Goal: Transaction & Acquisition: Purchase product/service

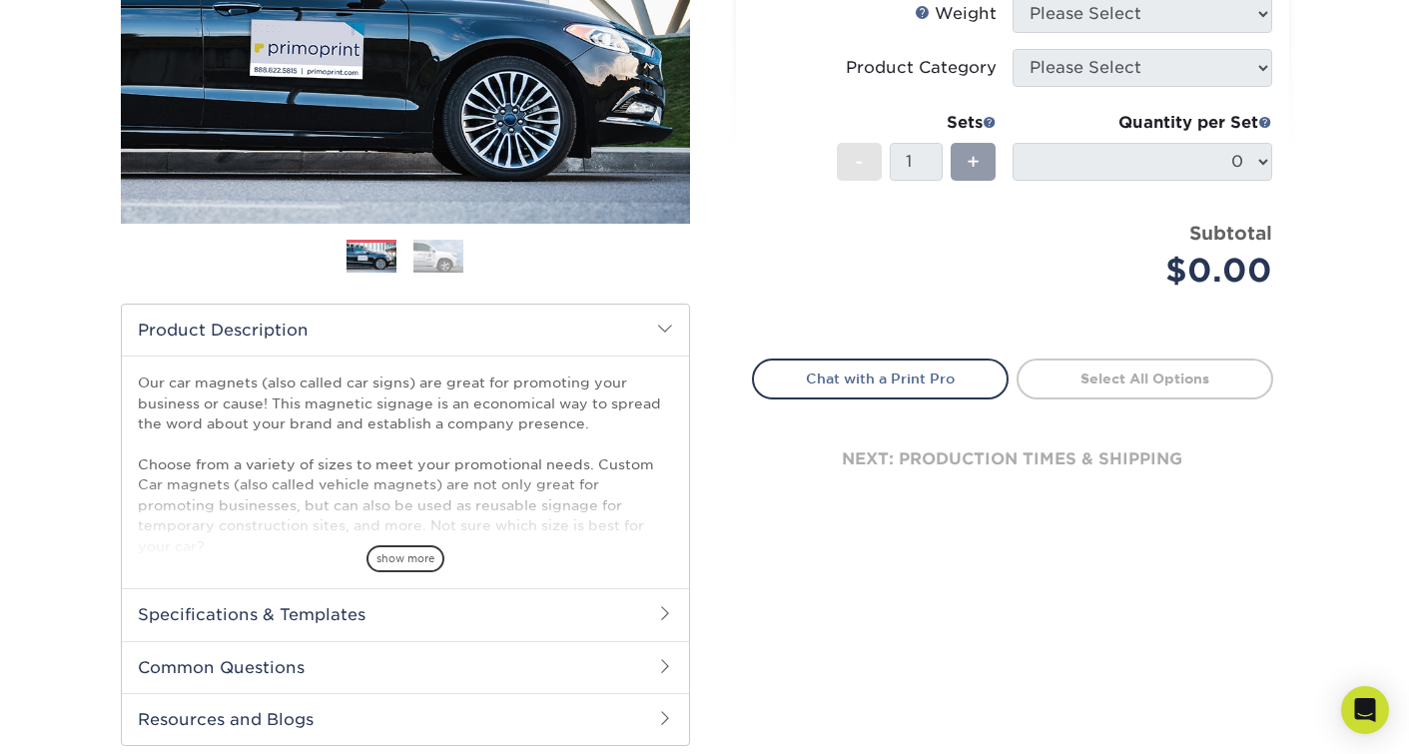
scroll to position [371, 0]
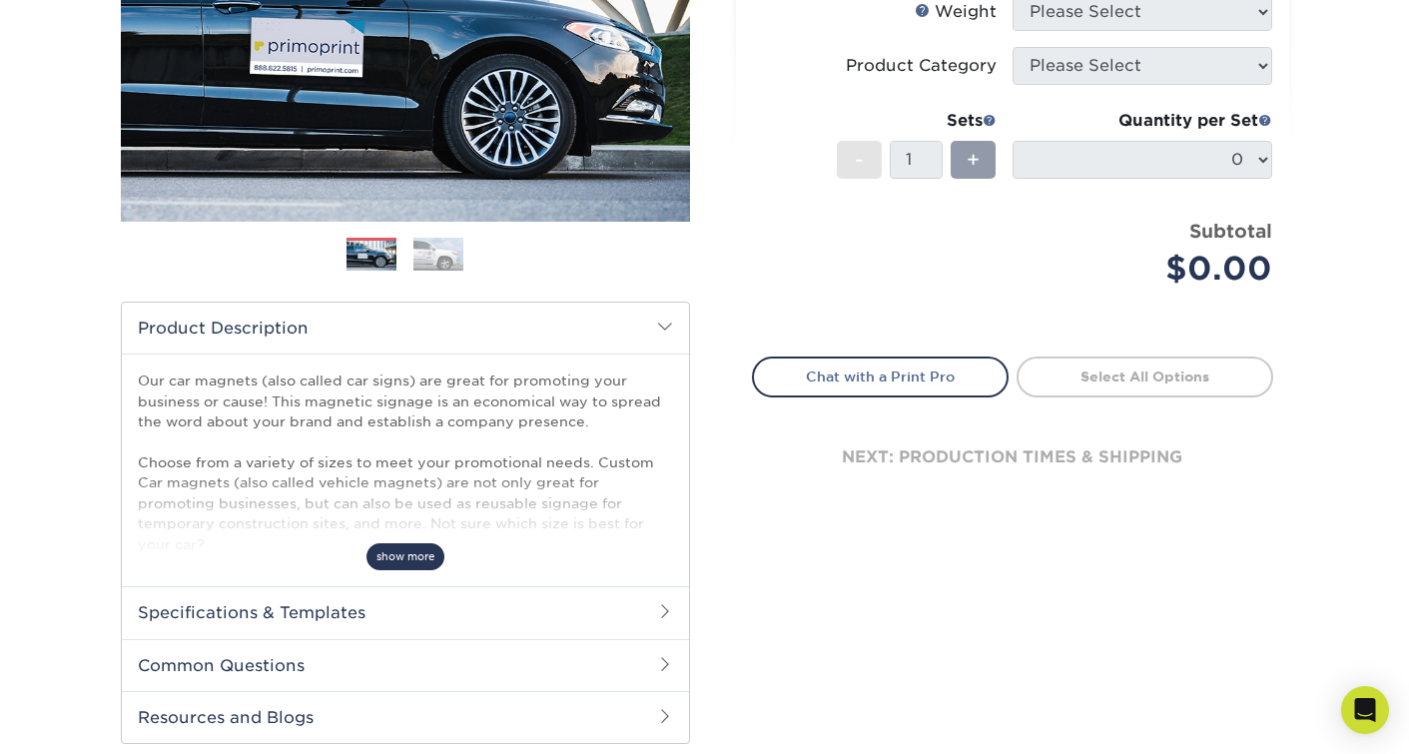
click at [423, 562] on span "show more" at bounding box center [406, 556] width 78 height 27
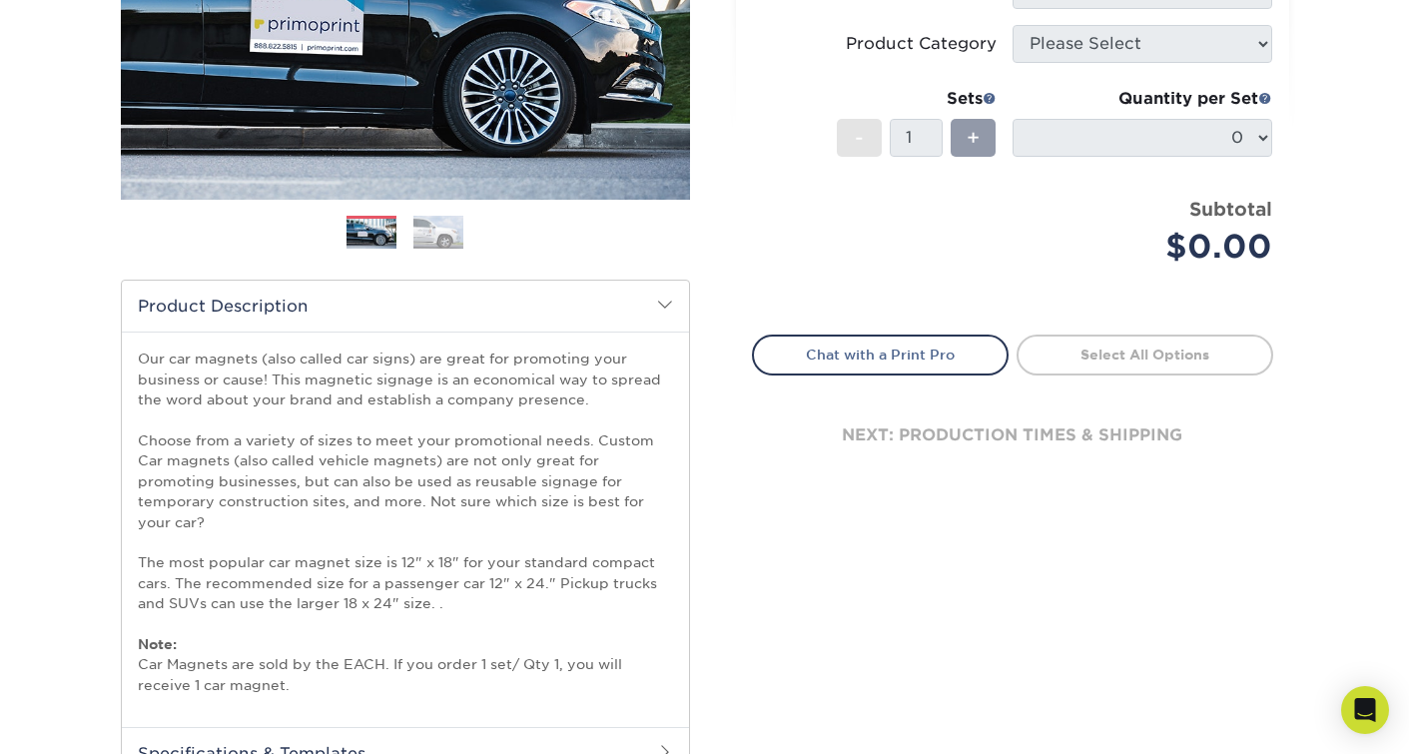
scroll to position [124, 0]
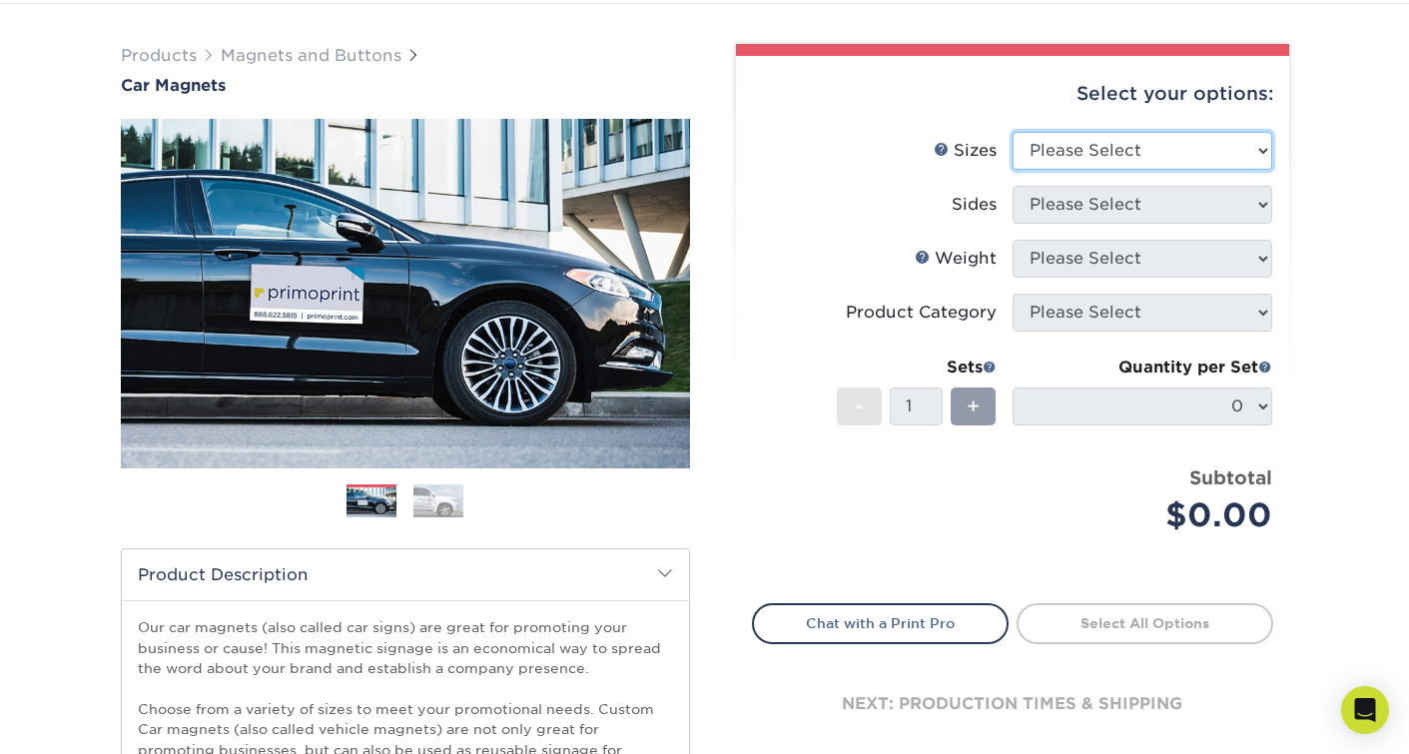
select select "18.00x24.00"
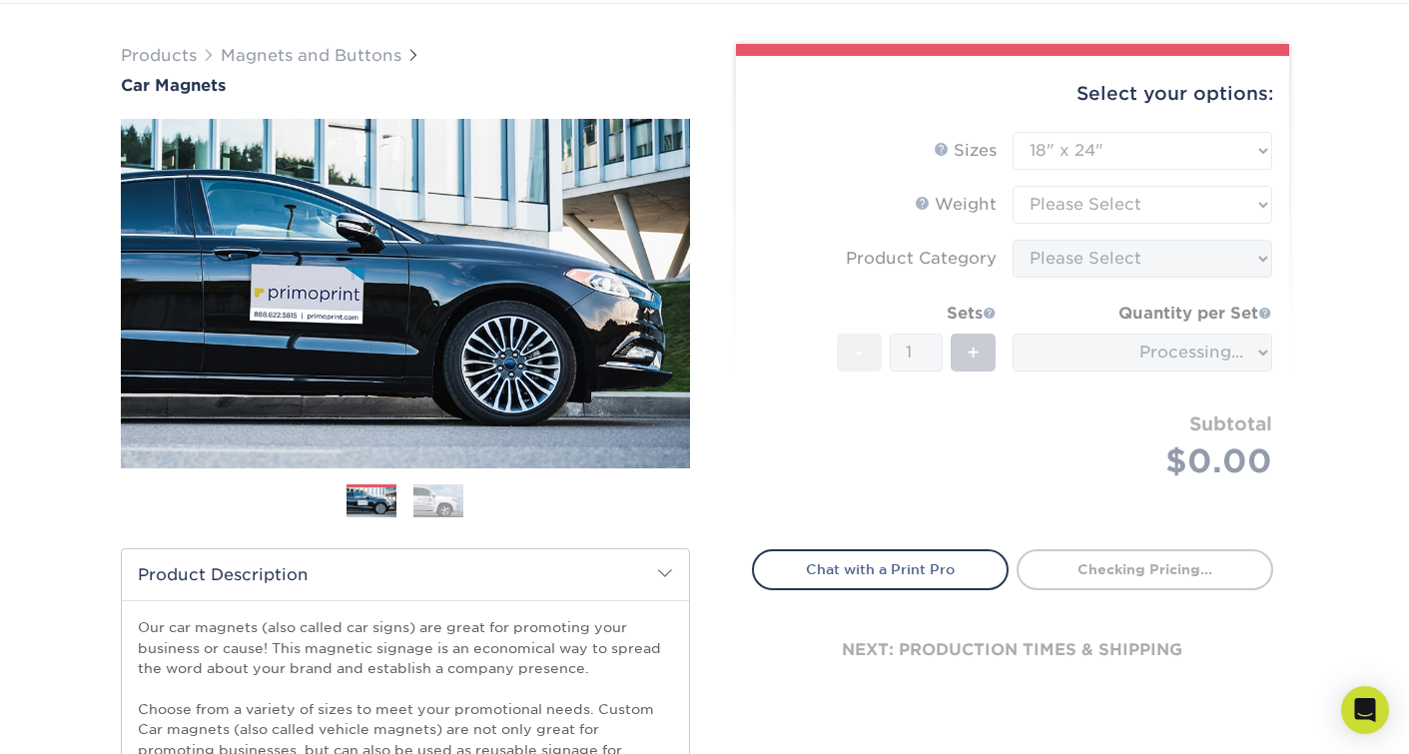
click at [1086, 203] on form "Sizes Help Sizes Please Select 9" x 12" 9" x 18" 12" x 18" 12" x 24" 18" x 18" …" at bounding box center [1012, 329] width 521 height 395
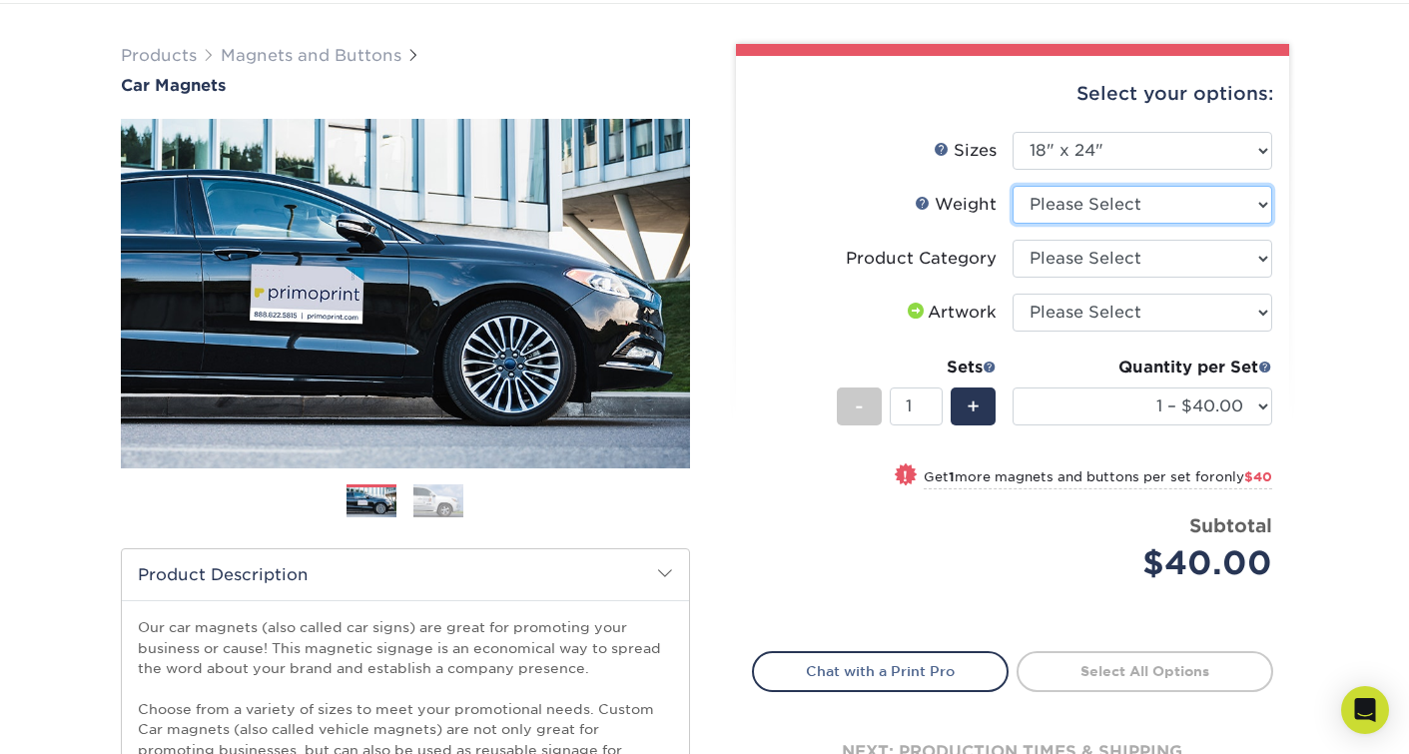
select select "30MIL"
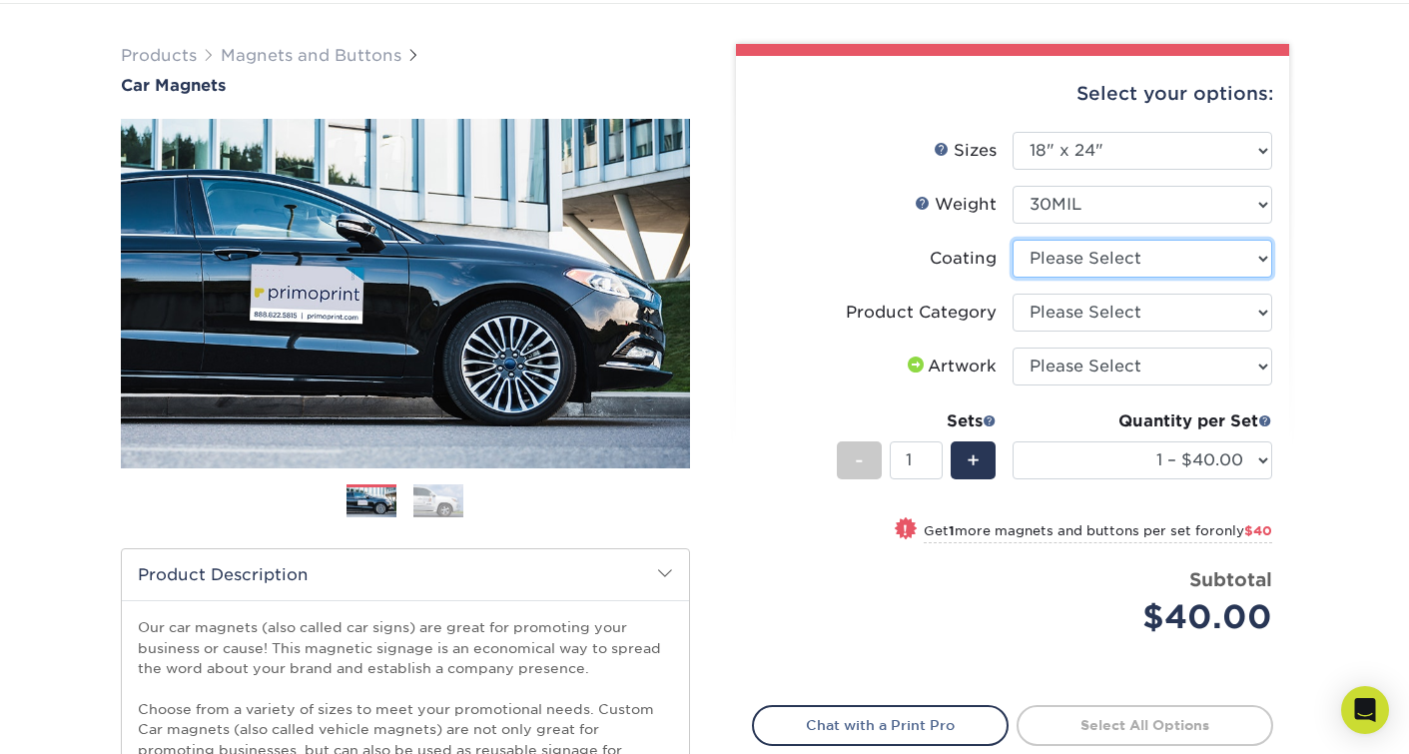
select select "1e8116af-acfc-44b1-83dc-8181aa338834"
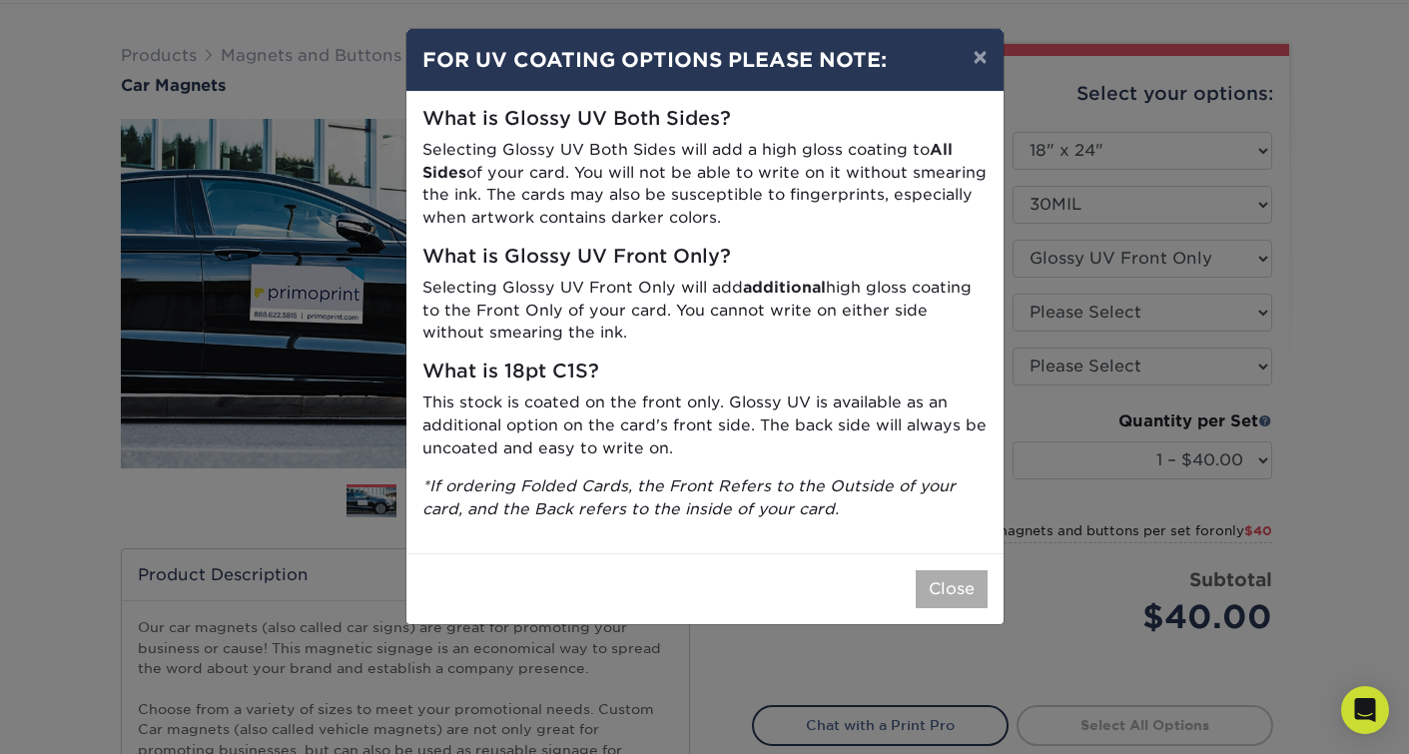
click at [958, 583] on button "Close" at bounding box center [952, 589] width 72 height 38
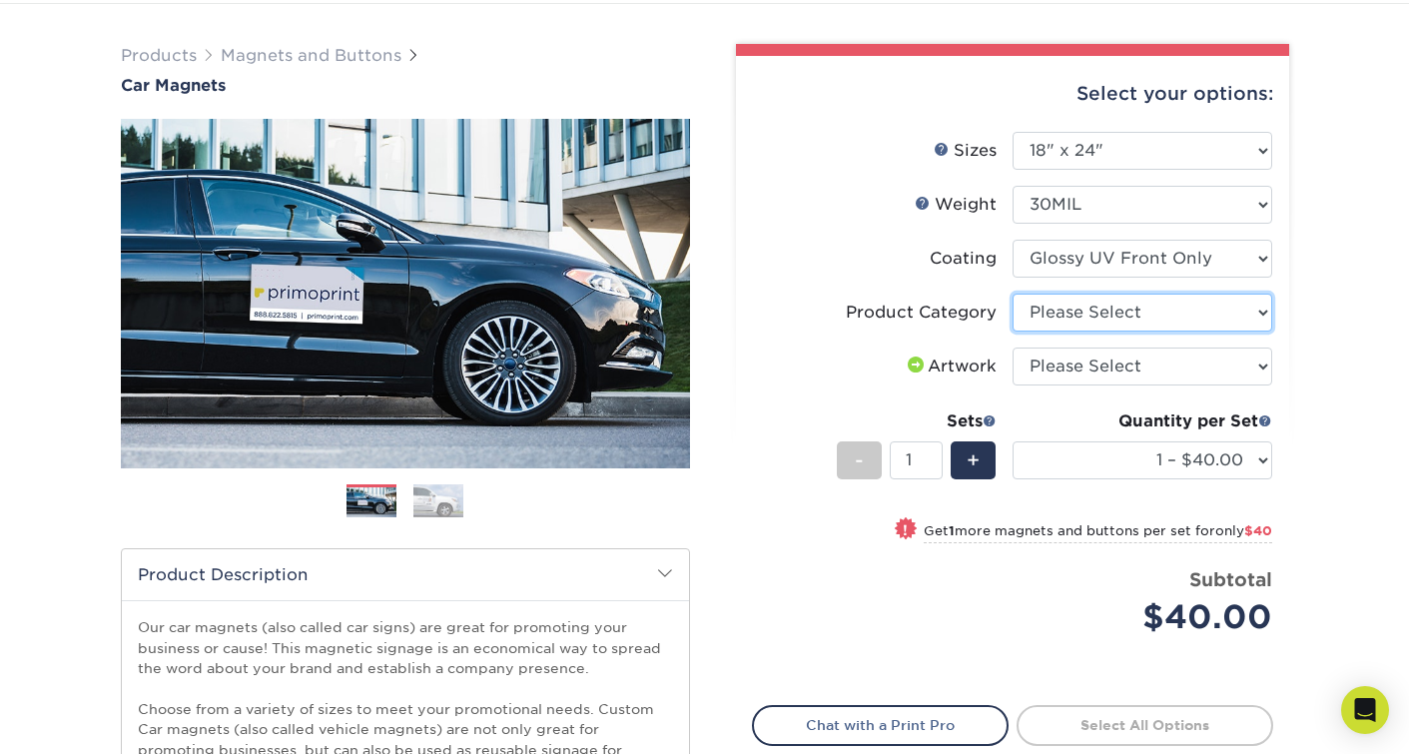
select select "48f17320-c7c2-4f0d-b371-c8050bb445b2"
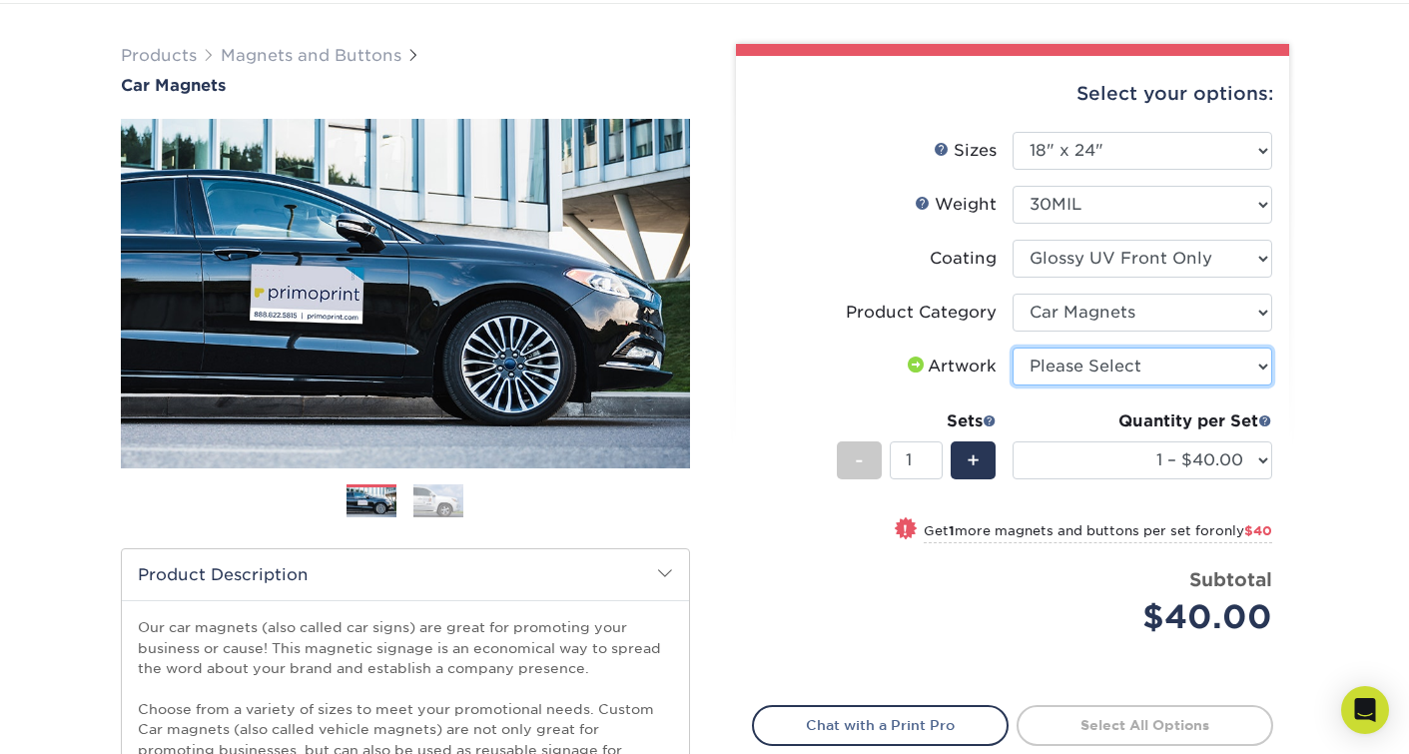
select select "upload"
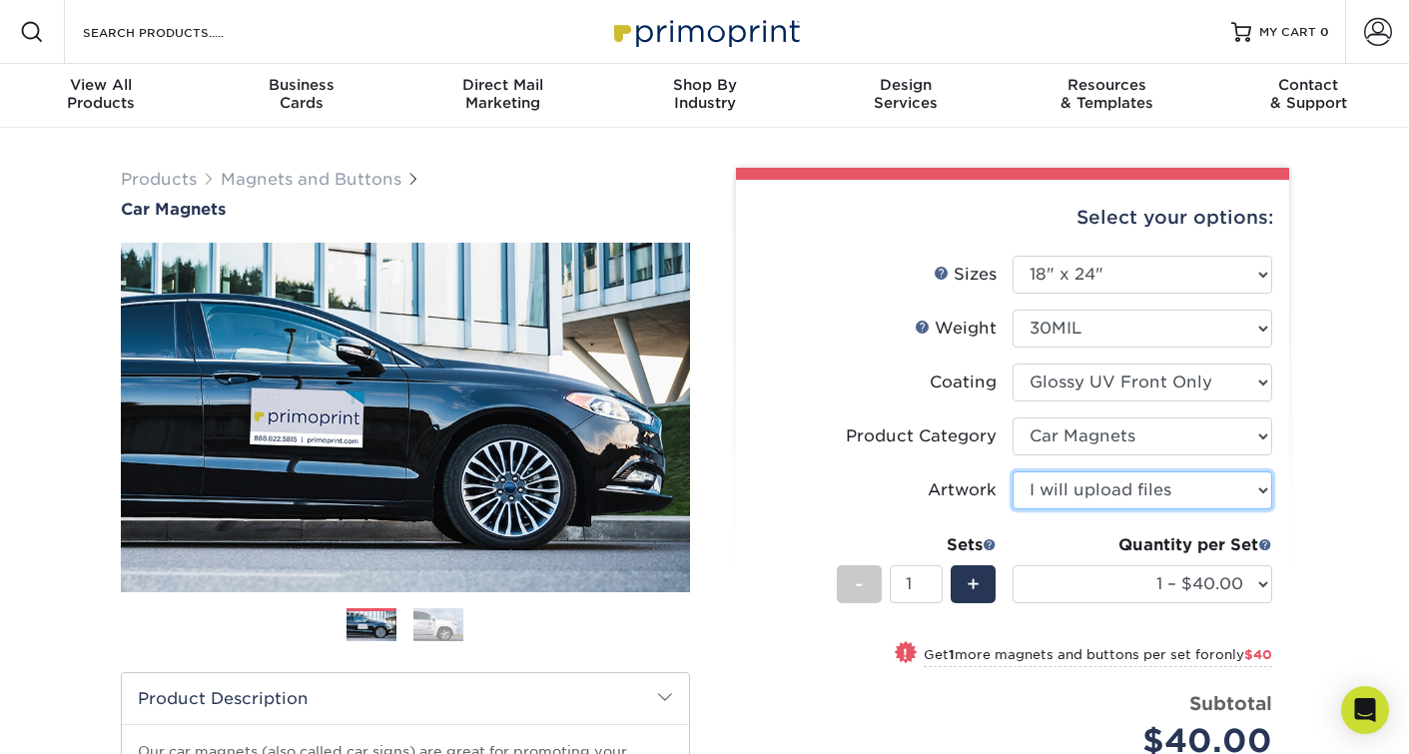
scroll to position [0, 0]
type input "2"
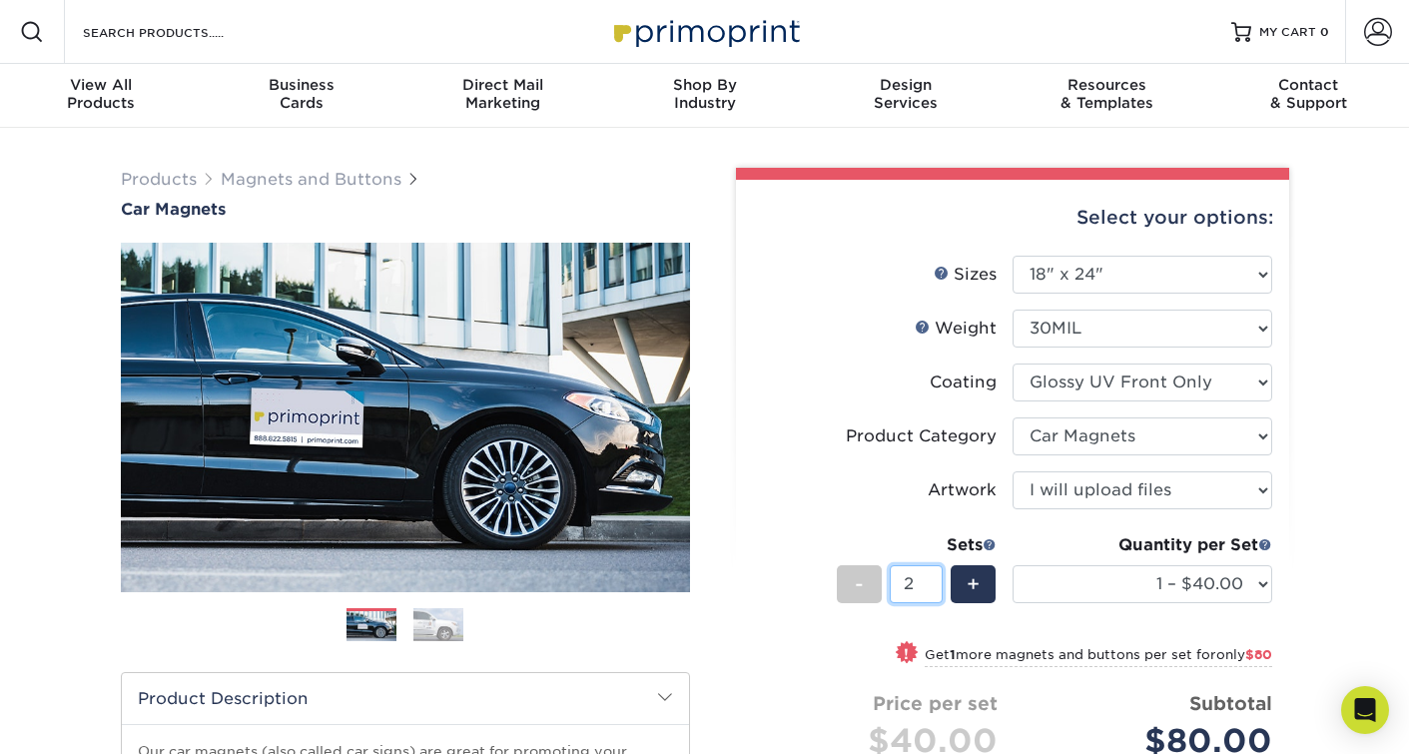
click at [935, 582] on input "2" at bounding box center [916, 584] width 53 height 38
click at [837, 653] on div "! Get 1 more magnets and buttons per set for only $80" at bounding box center [1012, 666] width 519 height 48
select select "2 – $80.00"
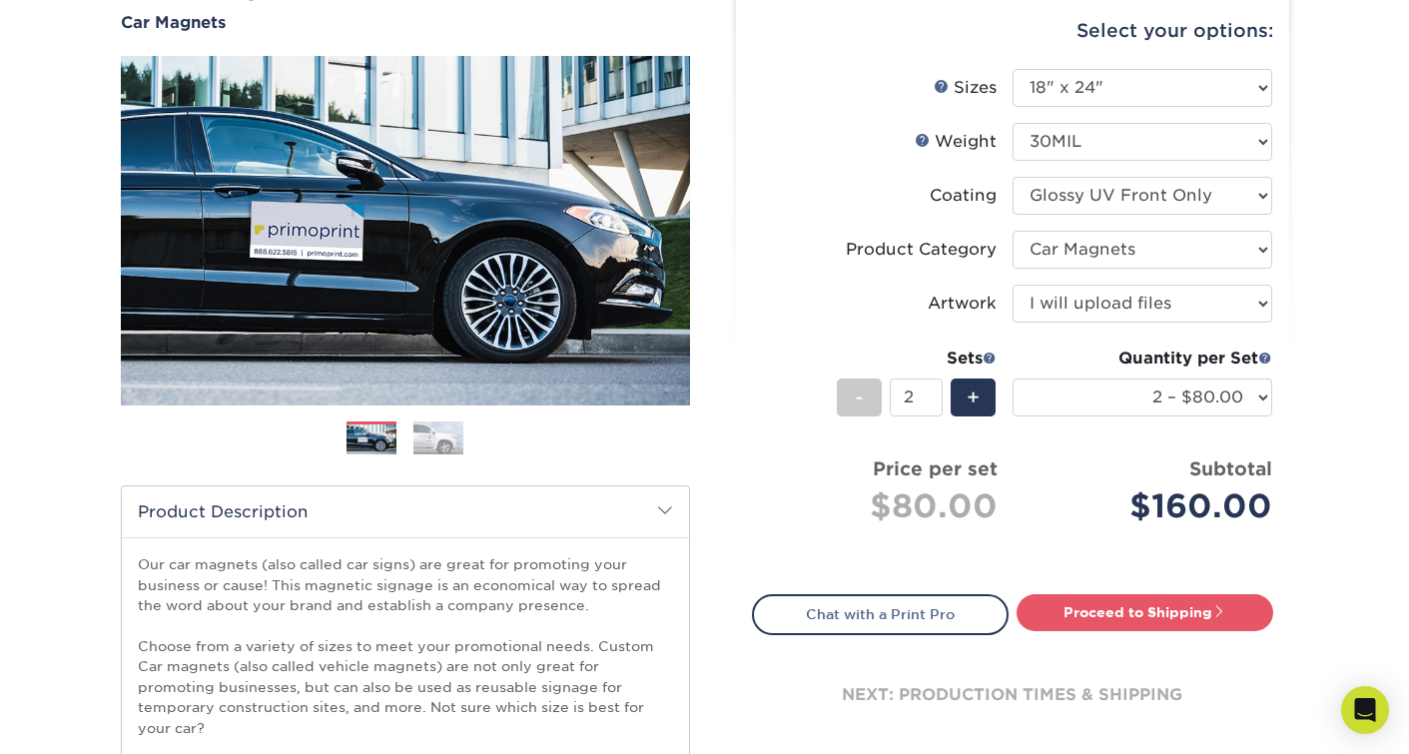
scroll to position [190, 0]
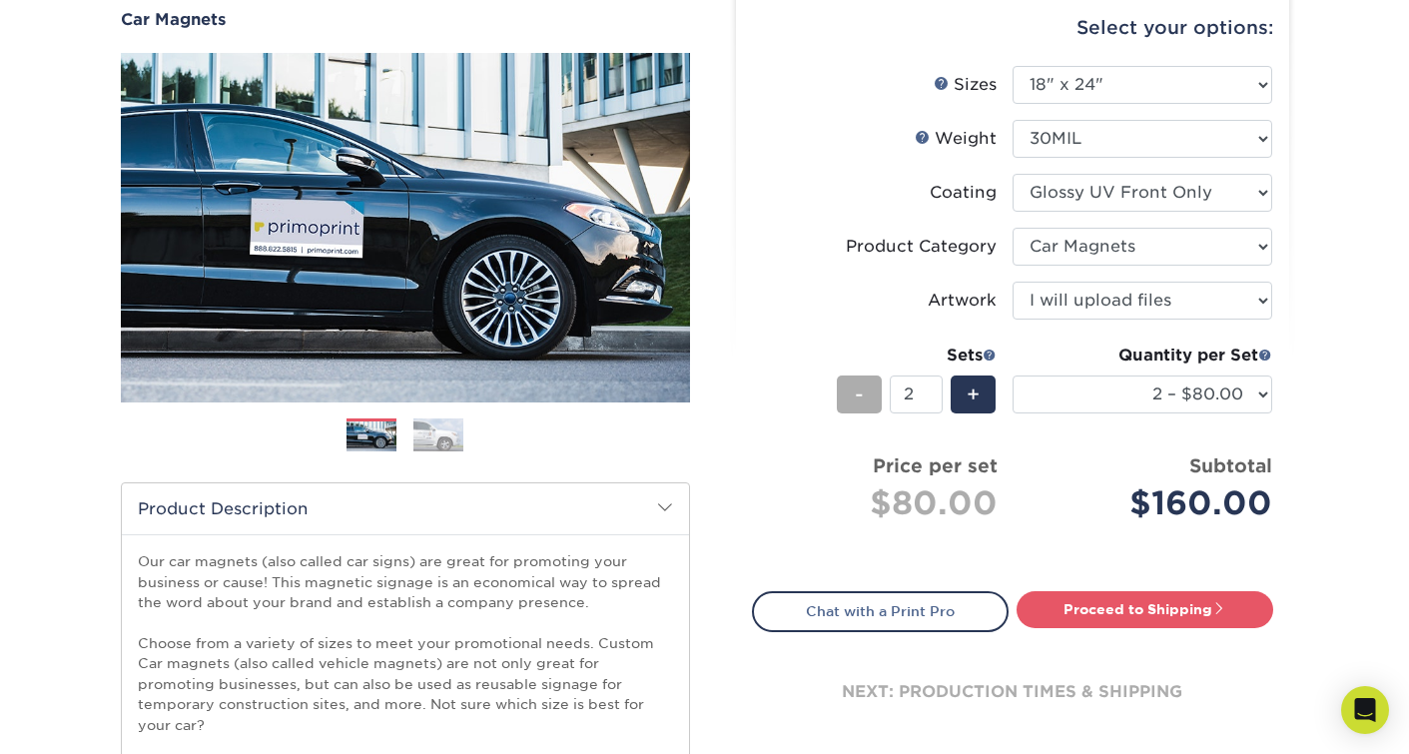
click at [863, 407] on span "-" at bounding box center [859, 395] width 9 height 30
type input "1"
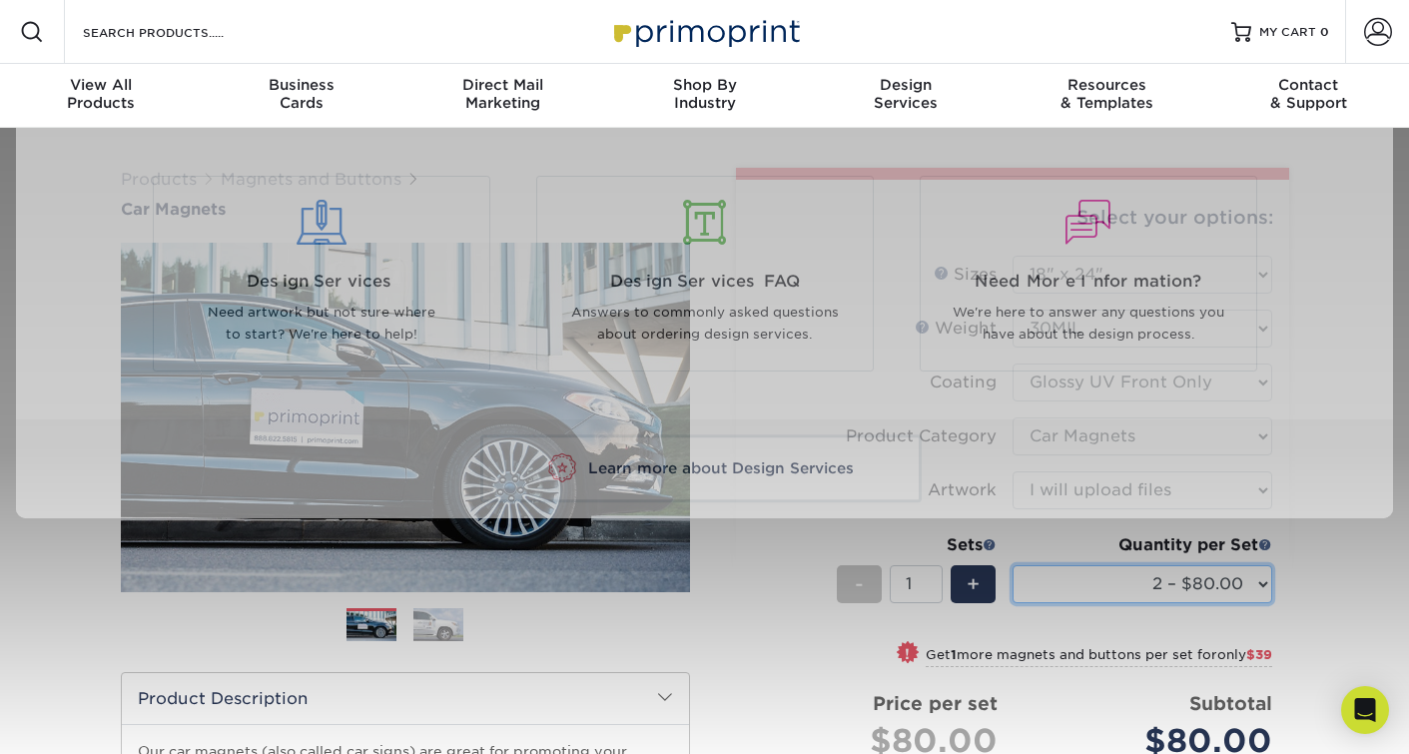
scroll to position [0, 0]
